Goal: Task Accomplishment & Management: Manage account settings

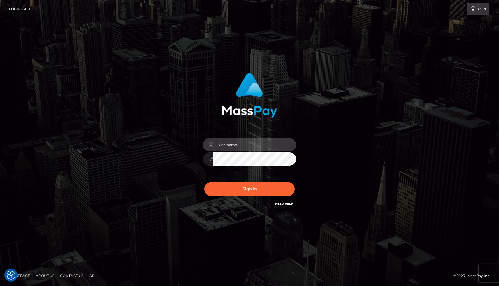
click at [239, 146] on input "text" at bounding box center [254, 144] width 83 height 13
type input "[EMAIL_ADDRESS][DOMAIN_NAME]"
click at [204, 182] on button "Sign in" at bounding box center [249, 189] width 90 height 14
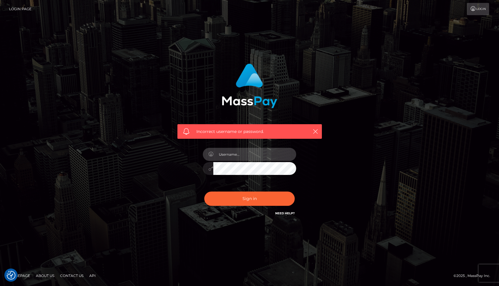
click at [250, 160] on input "text" at bounding box center [254, 154] width 83 height 13
click at [259, 159] on input "text" at bounding box center [254, 154] width 83 height 13
type input "lionellaslushy@gmail.com"
click at [250, 177] on div "lionellaslushy@gmail.com" at bounding box center [249, 166] width 102 height 45
click at [204, 192] on button "Sign in" at bounding box center [249, 199] width 90 height 14
